Goal: Check status

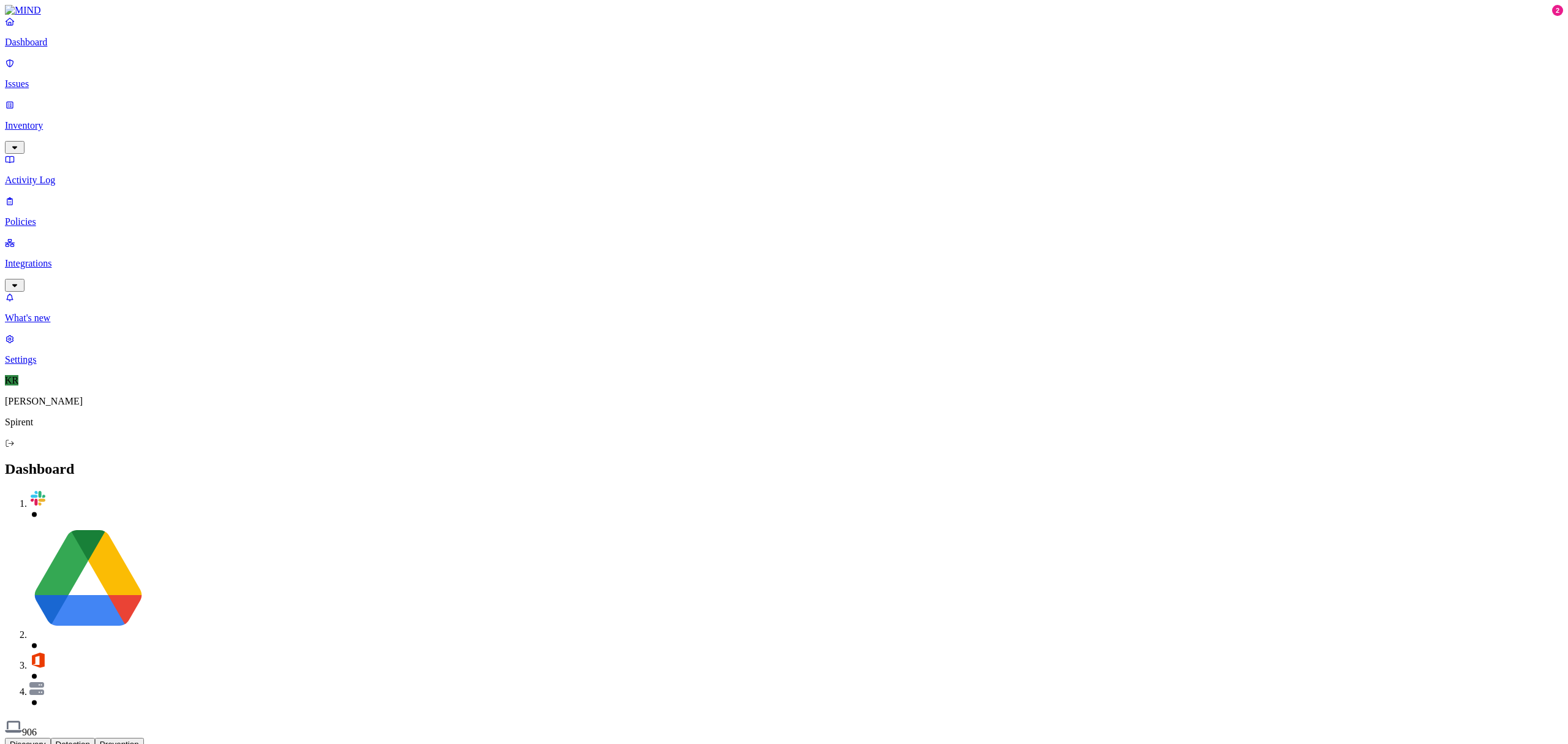
drag, startPoint x: 32, startPoint y: 74, endPoint x: 47, endPoint y: 88, distance: 20.5
click at [32, 78] on p "Issues" at bounding box center [784, 84] width 1558 height 11
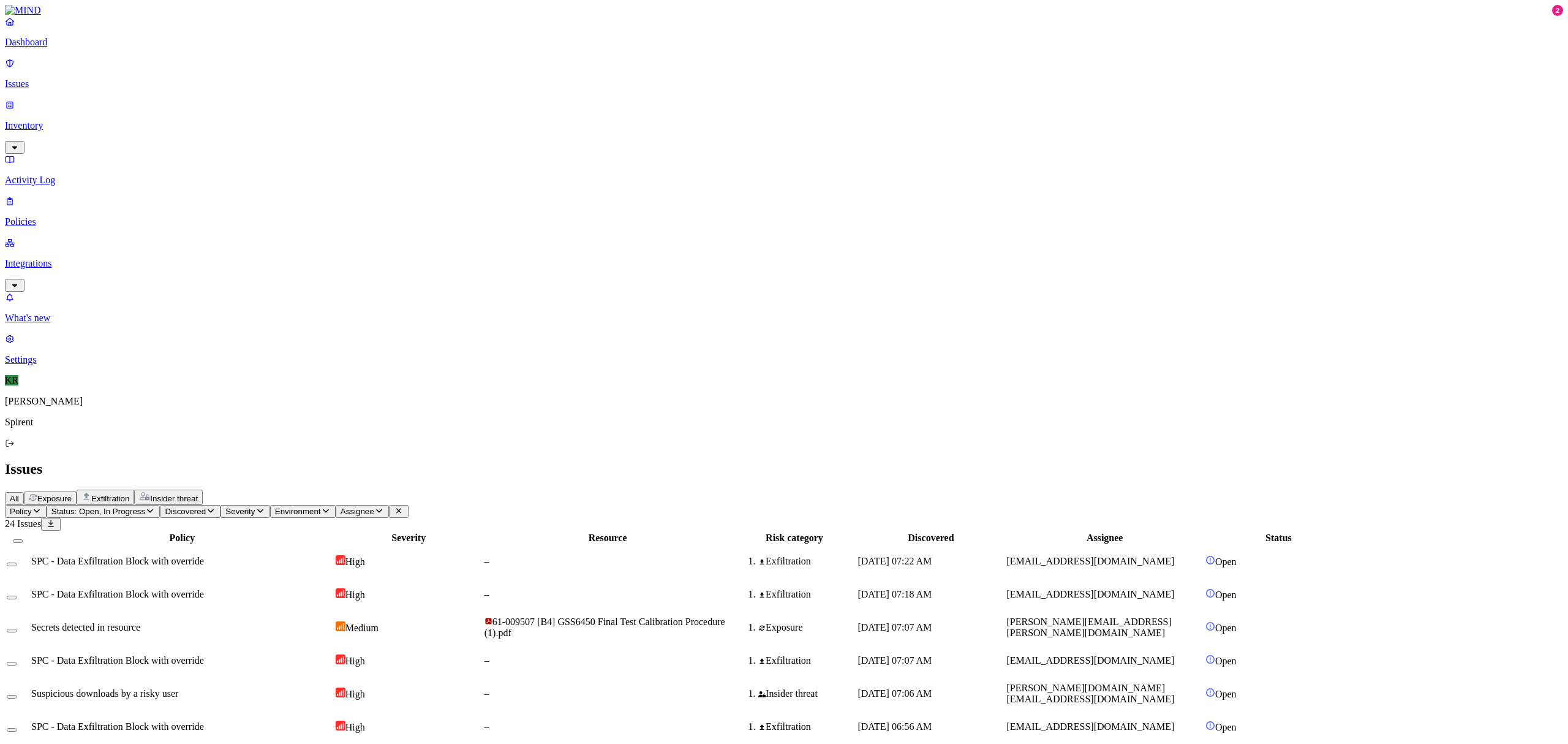
click at [145, 507] on span "Status: Open, In Progress" at bounding box center [98, 511] width 94 height 9
click at [248, 200] on span "Resolved" at bounding box center [241, 205] width 37 height 11
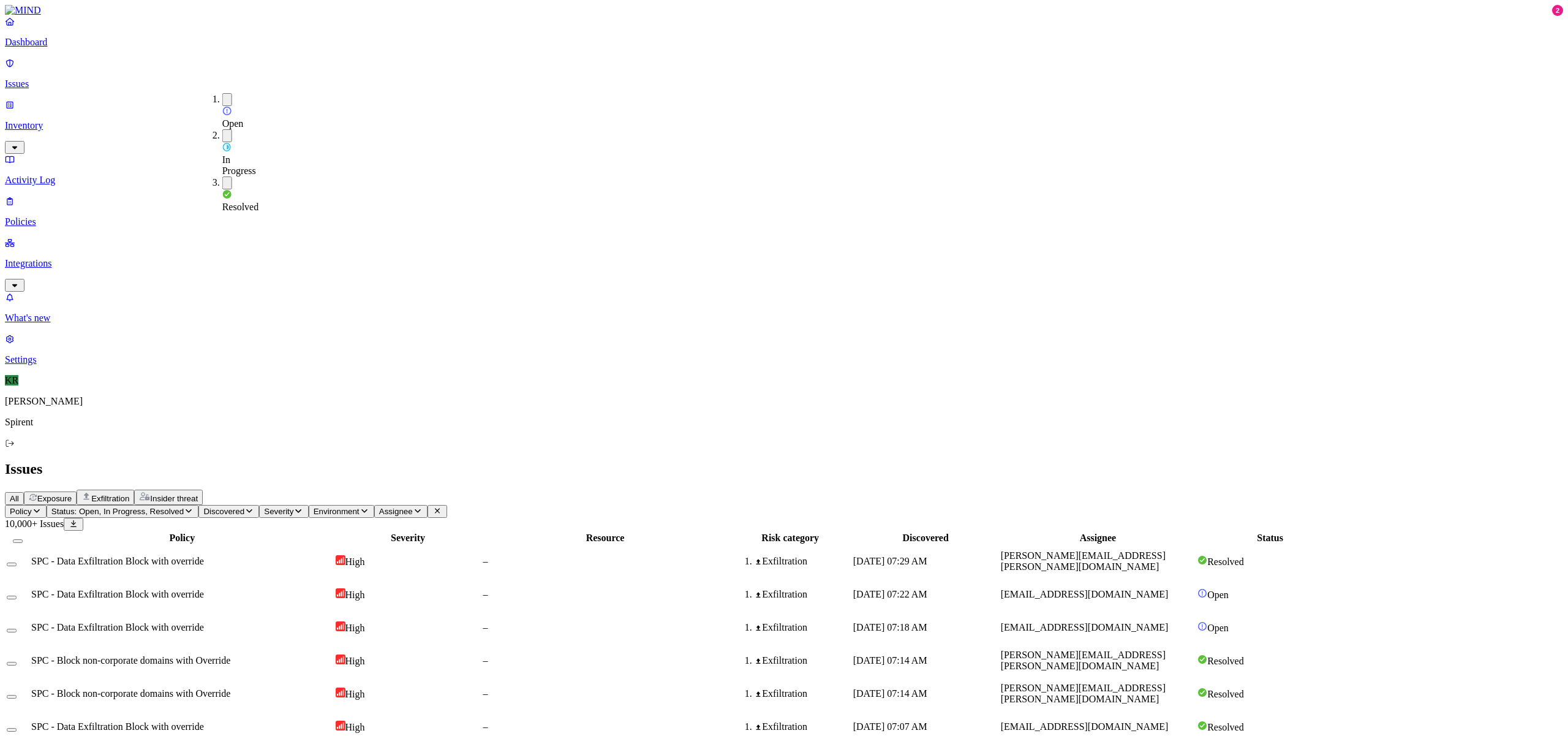
click at [222, 177] on div "Resolved" at bounding box center [222, 194] width 0 height 36
